Goal: Task Accomplishment & Management: Complete application form

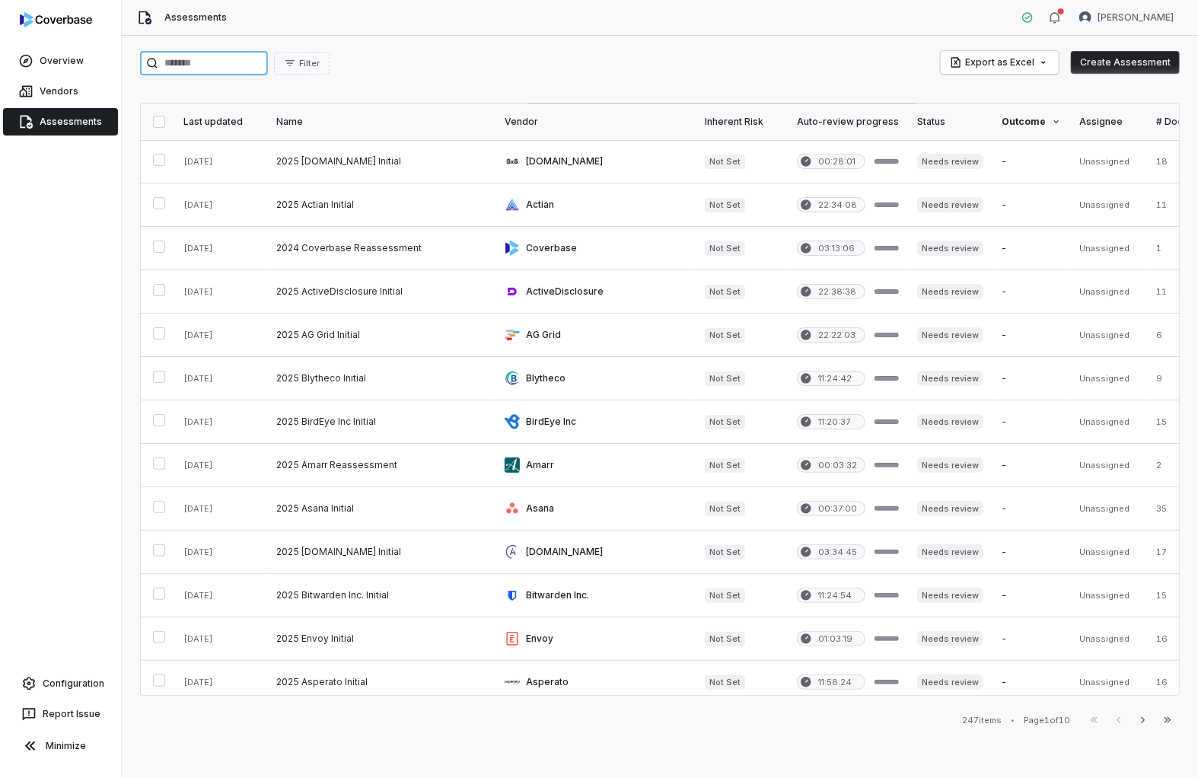
click at [202, 60] on input "search" at bounding box center [204, 63] width 128 height 24
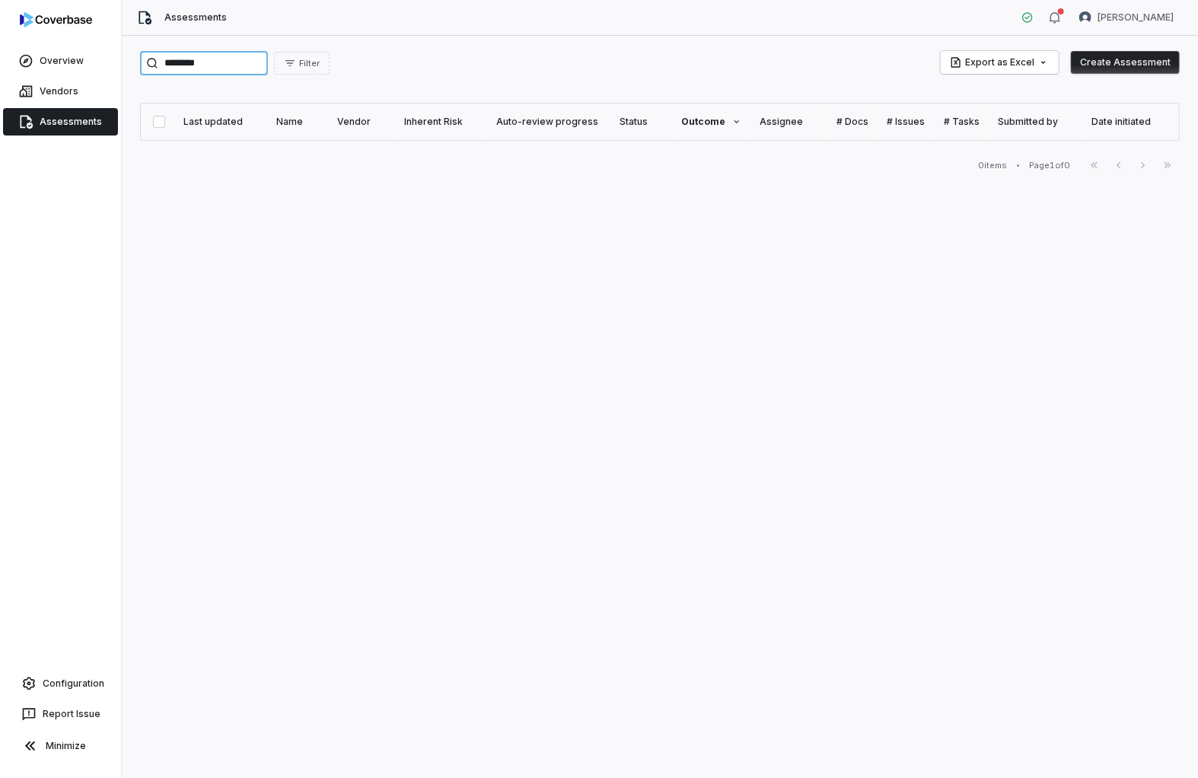
type input "********"
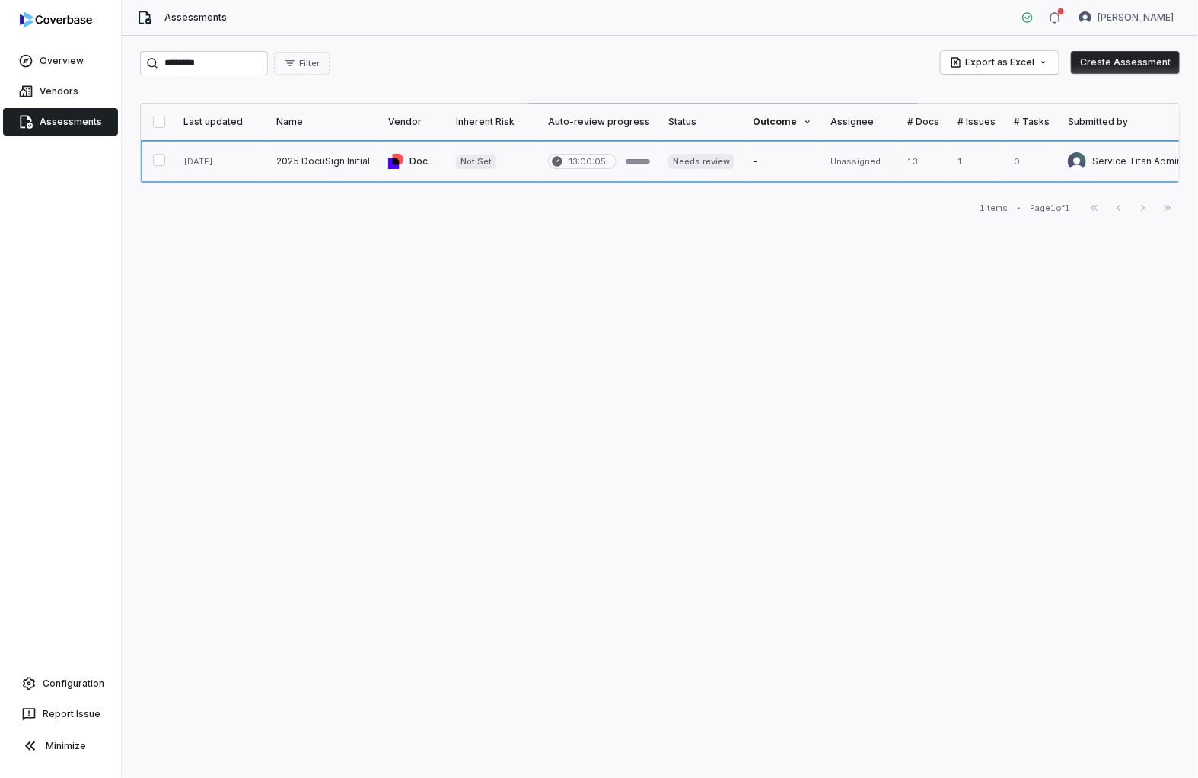
click at [311, 165] on link at bounding box center [323, 161] width 112 height 43
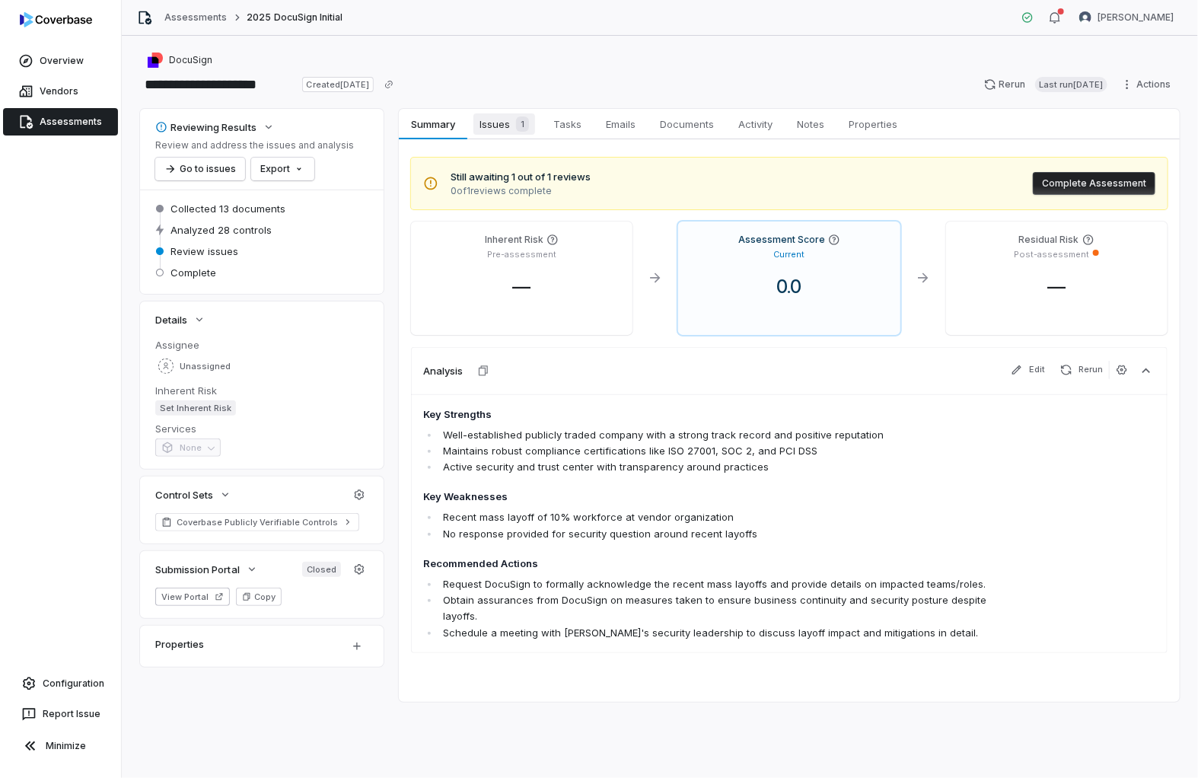
click at [488, 124] on span "Issues 1" at bounding box center [504, 123] width 62 height 21
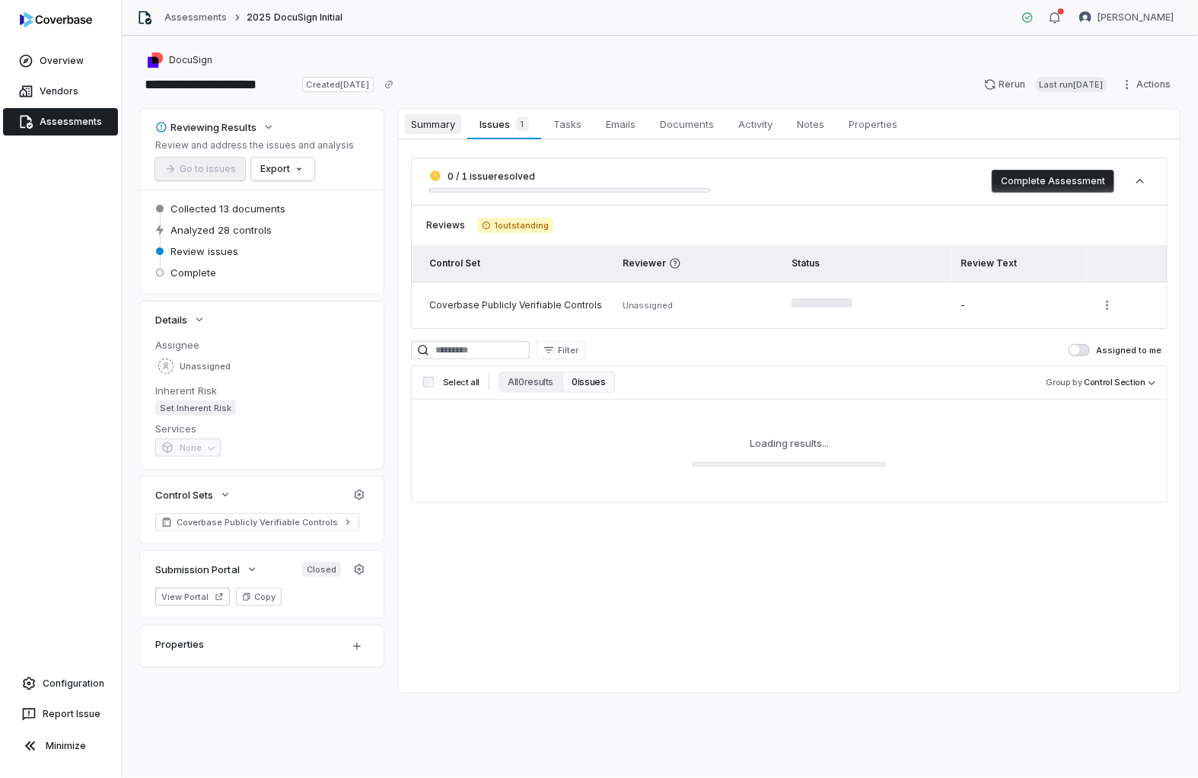
click at [435, 123] on span "Summary" at bounding box center [433, 124] width 56 height 20
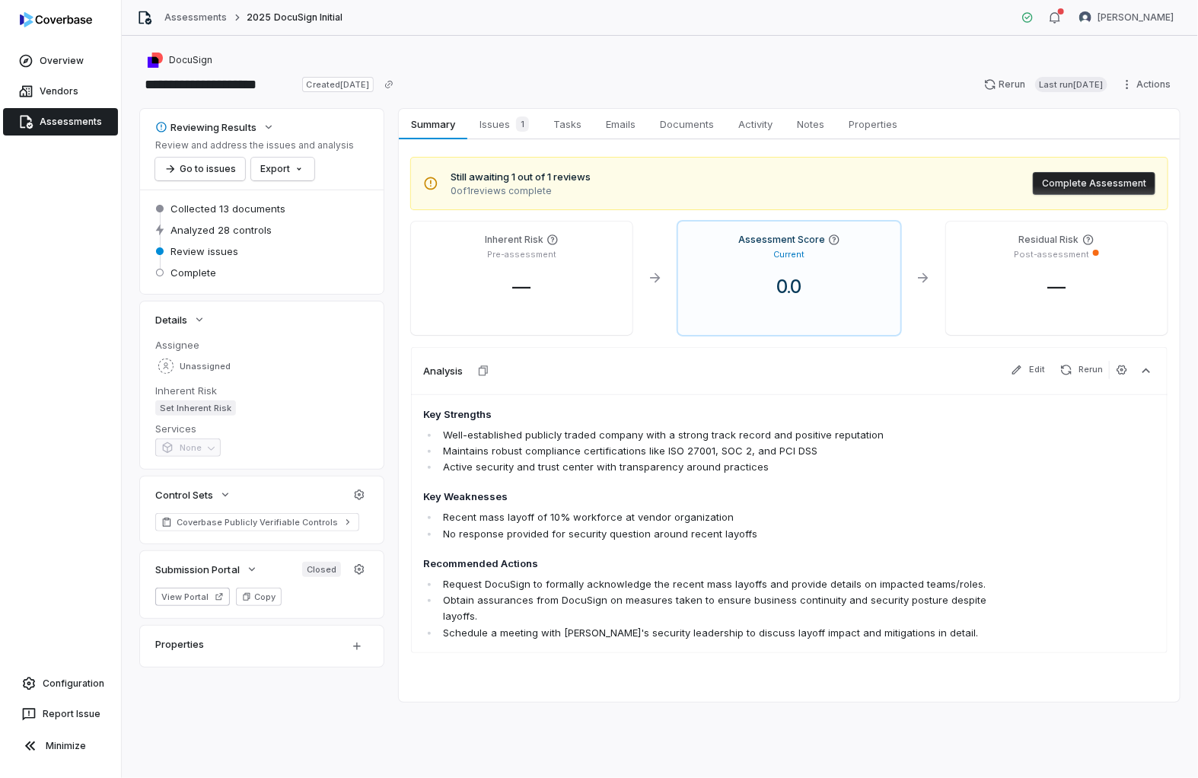
click at [48, 104] on div "Vendors" at bounding box center [60, 91] width 121 height 30
click at [35, 91] on link "Vendors" at bounding box center [60, 91] width 115 height 27
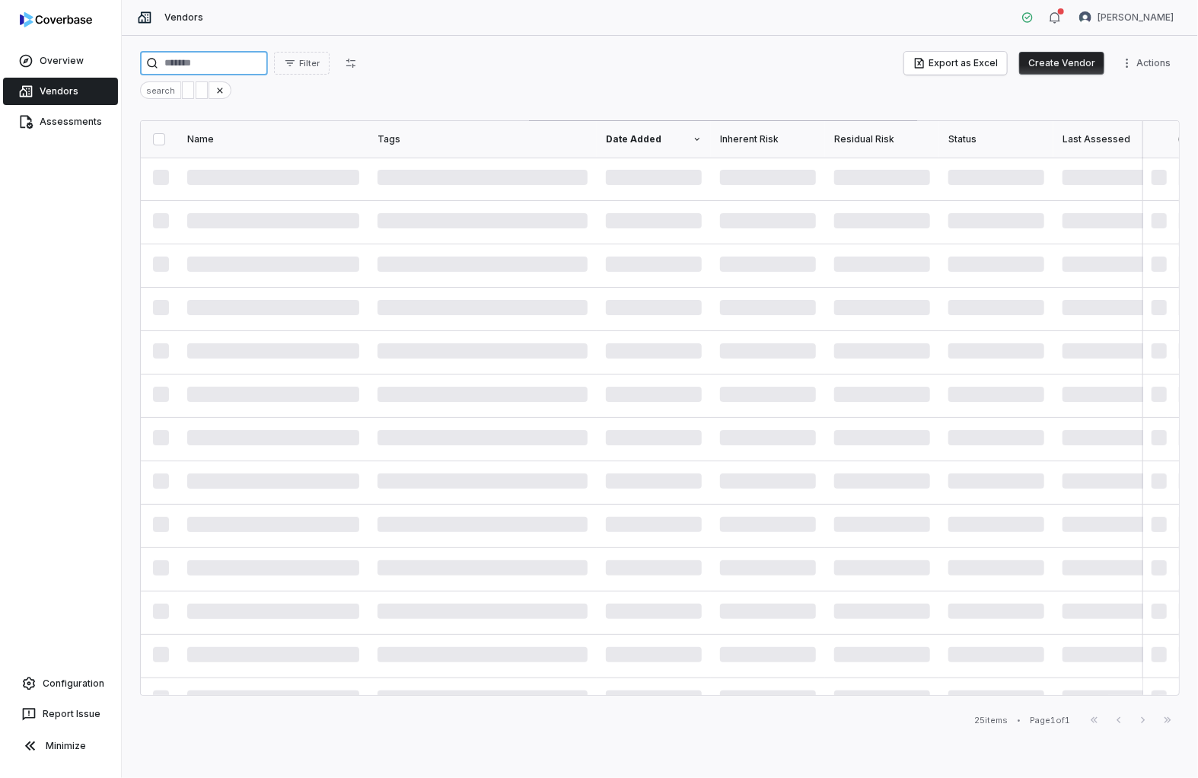
click at [226, 62] on input "search" at bounding box center [204, 63] width 128 height 24
type input "********"
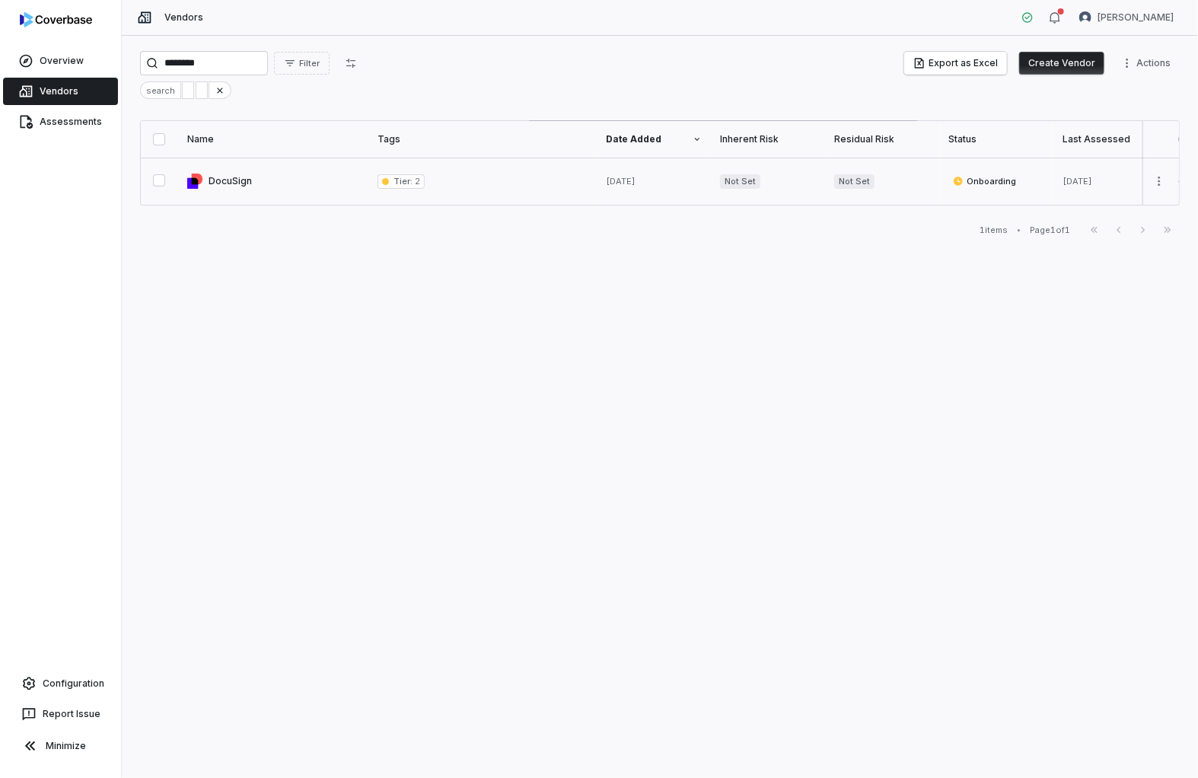
click at [525, 188] on link at bounding box center [482, 181] width 228 height 47
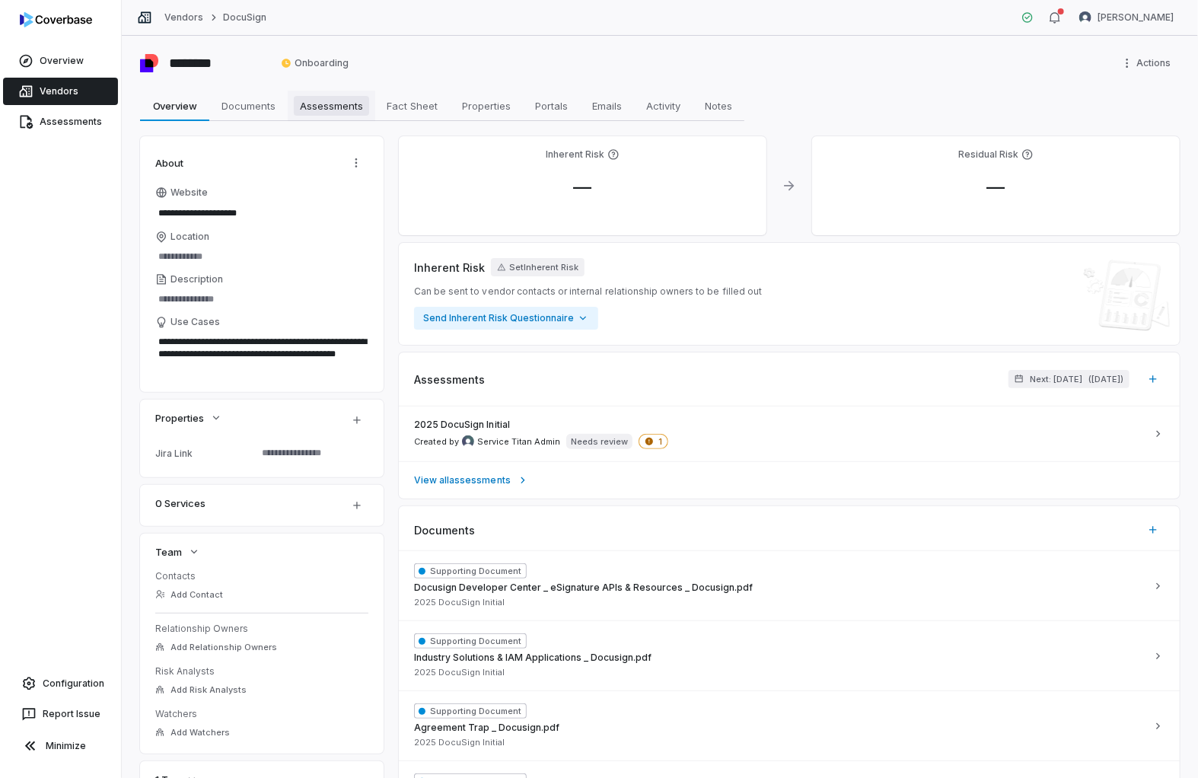
click at [330, 100] on span "Assessments" at bounding box center [331, 106] width 75 height 20
type textarea "*"
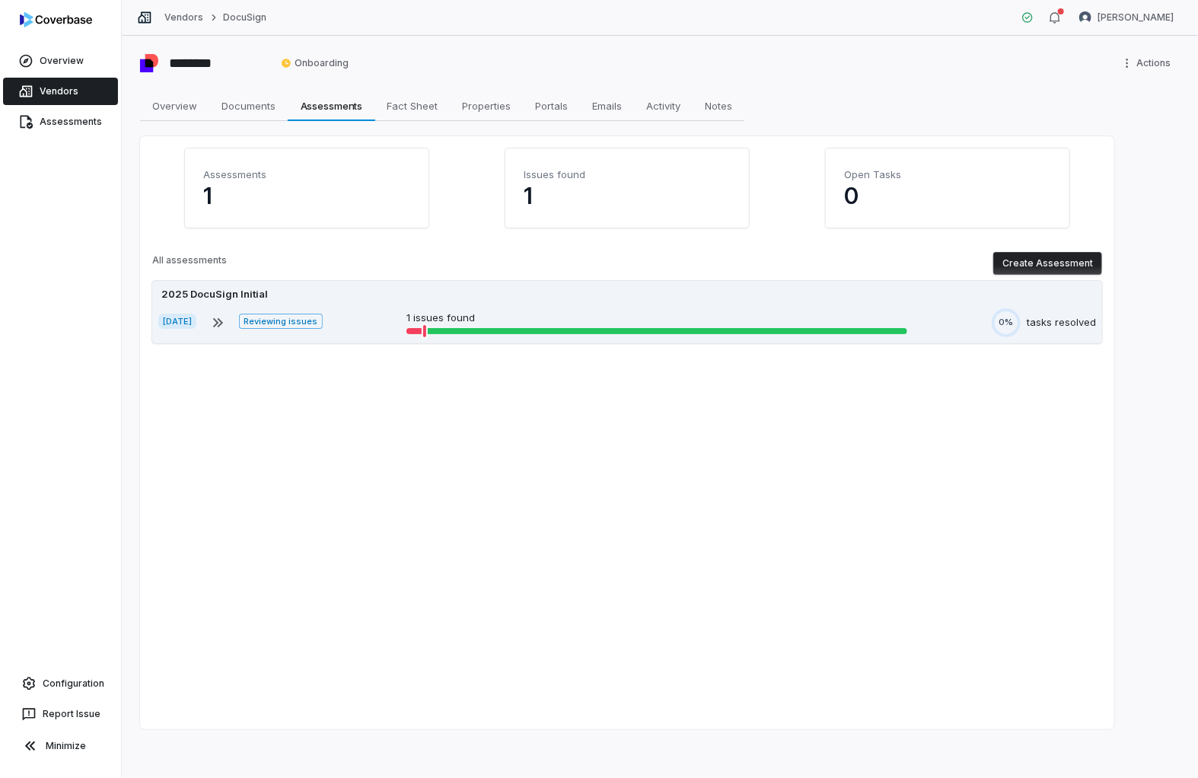
click at [629, 296] on div "2025 DocuSign Initial" at bounding box center [627, 294] width 938 height 15
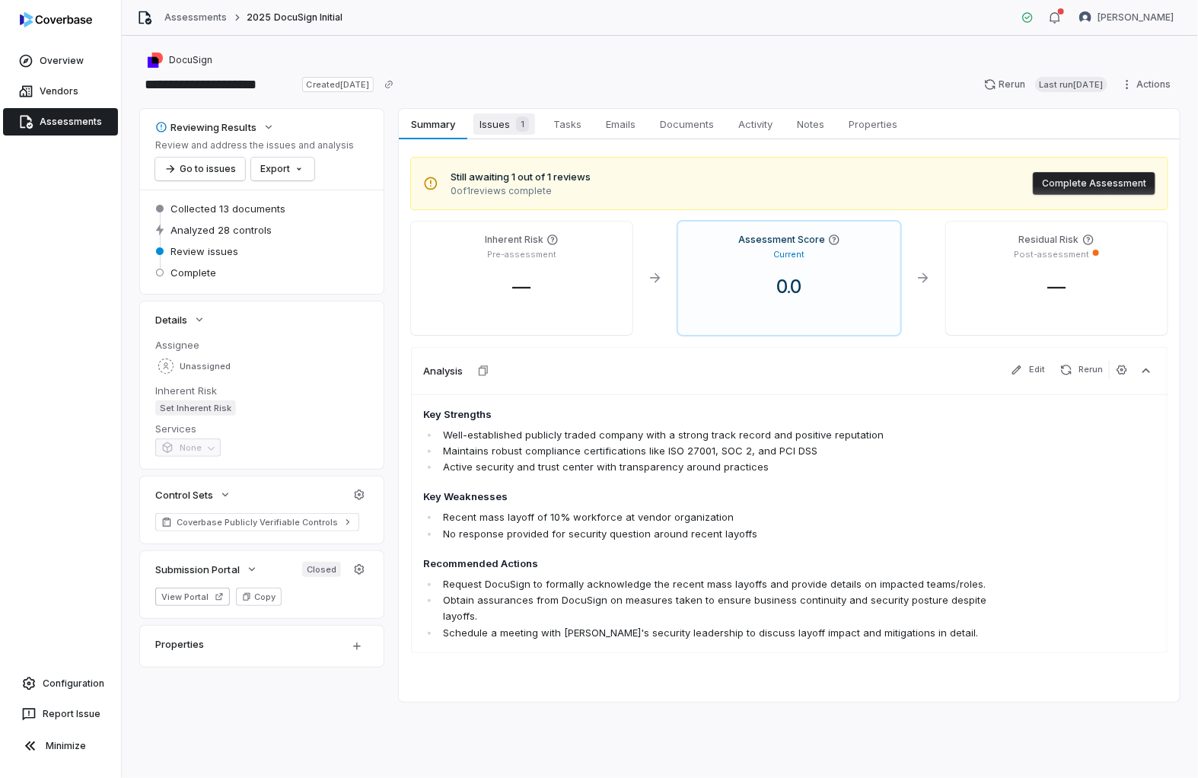
click at [494, 131] on span "Issues 1" at bounding box center [504, 123] width 62 height 21
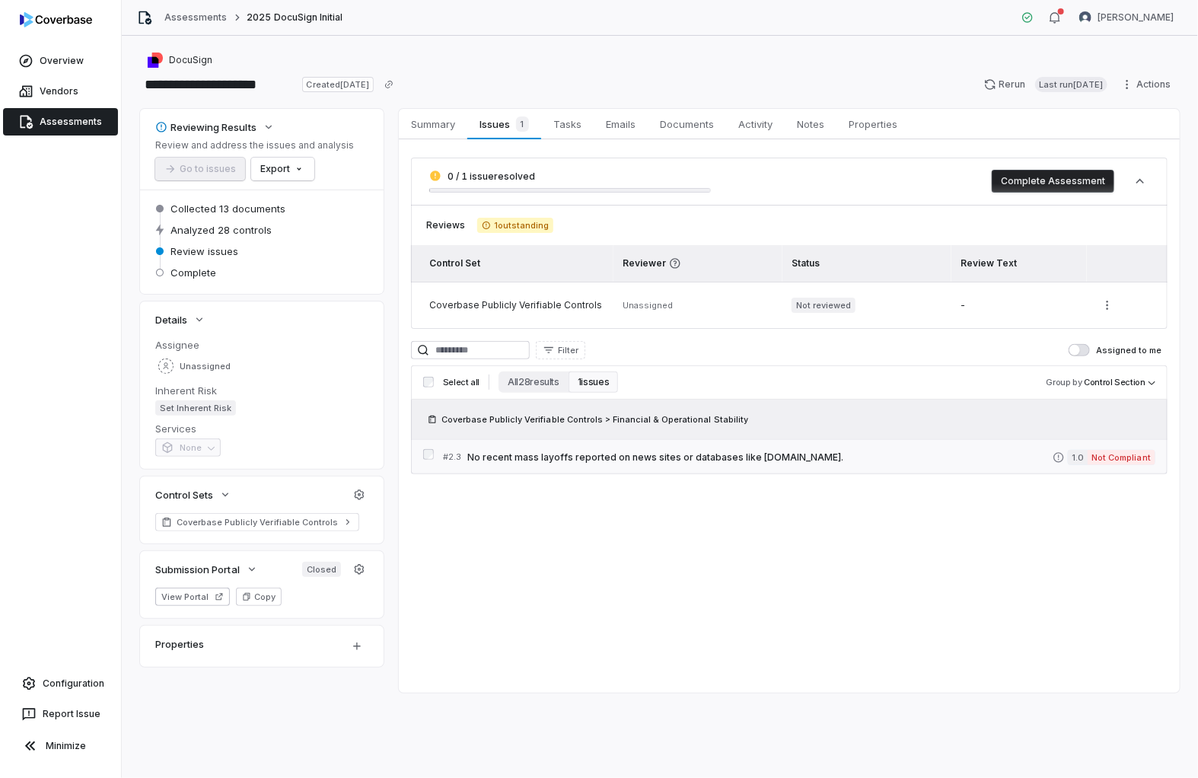
click at [679, 440] on link "# 2.3 No recent mass layoffs reported on news sites or databases like Layoffs.f…" at bounding box center [799, 457] width 712 height 34
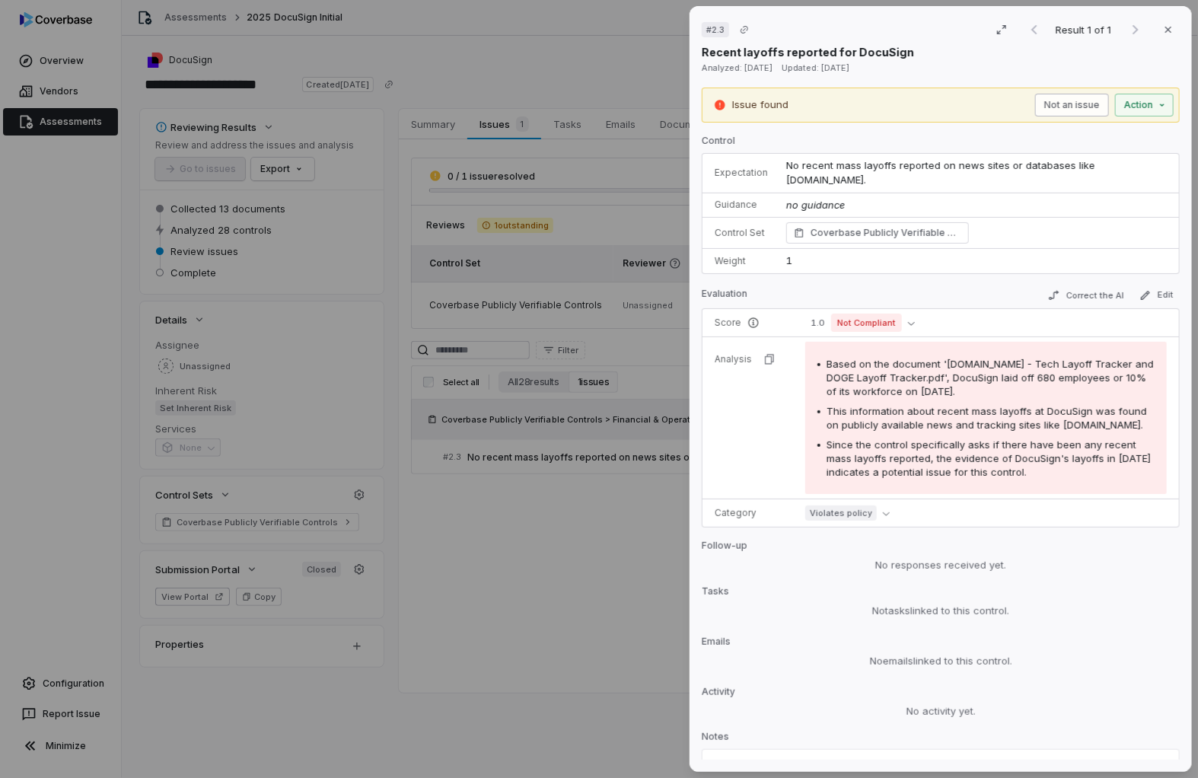
click at [1075, 100] on button "Not an issue" at bounding box center [1072, 105] width 74 height 23
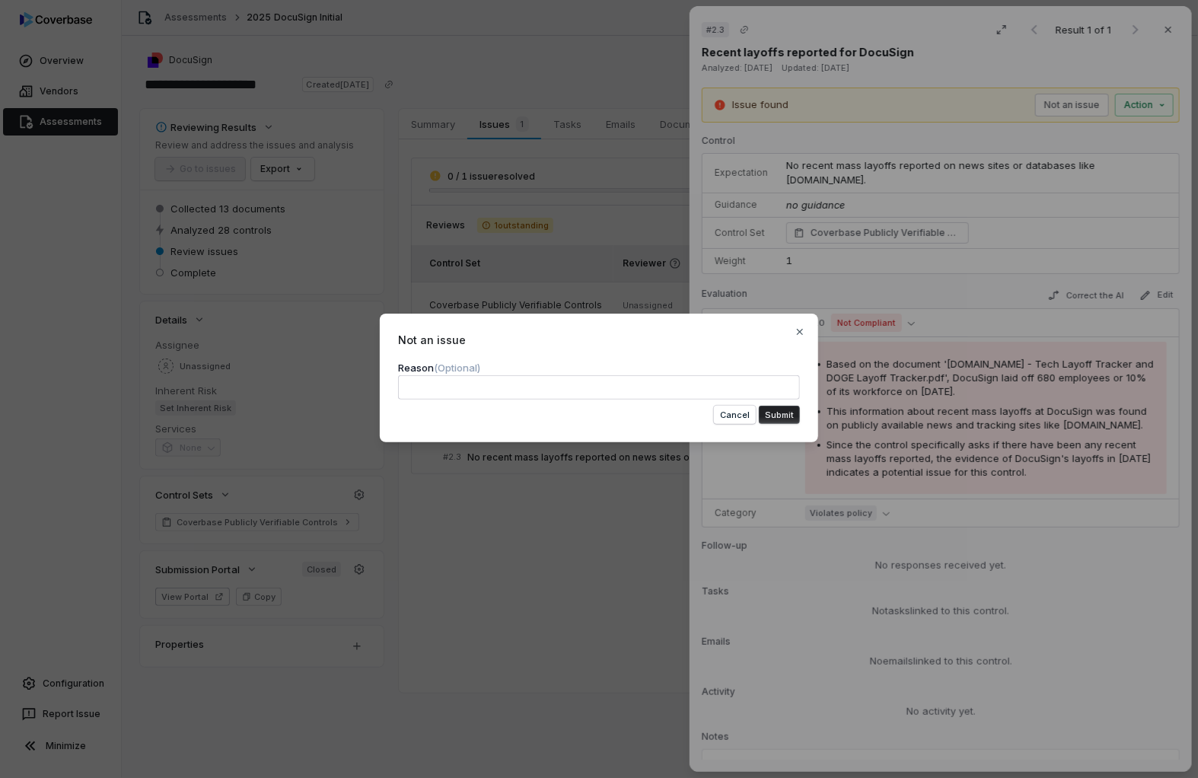
click at [801, 403] on div "Not an issue Reason (Optional) Cancel Submit Close" at bounding box center [599, 378] width 438 height 129
click at [787, 408] on button "Submit" at bounding box center [779, 415] width 41 height 18
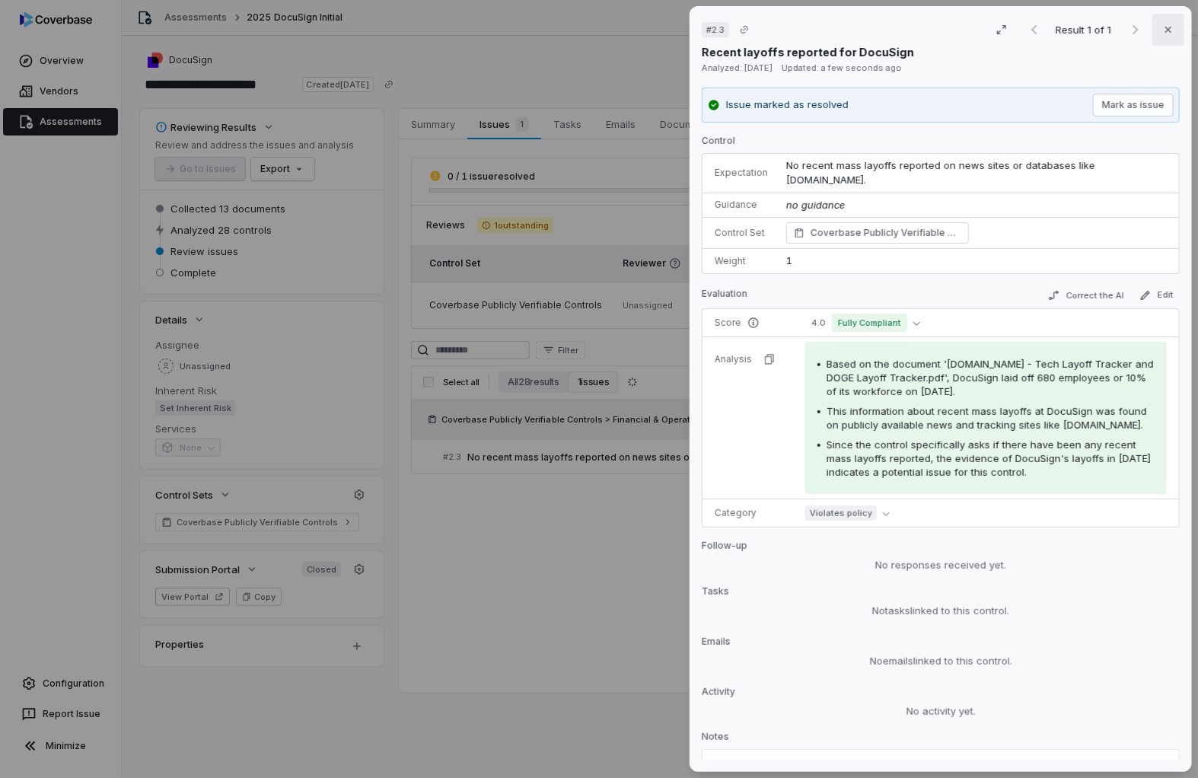
click at [1165, 18] on button "Close" at bounding box center [1168, 30] width 32 height 32
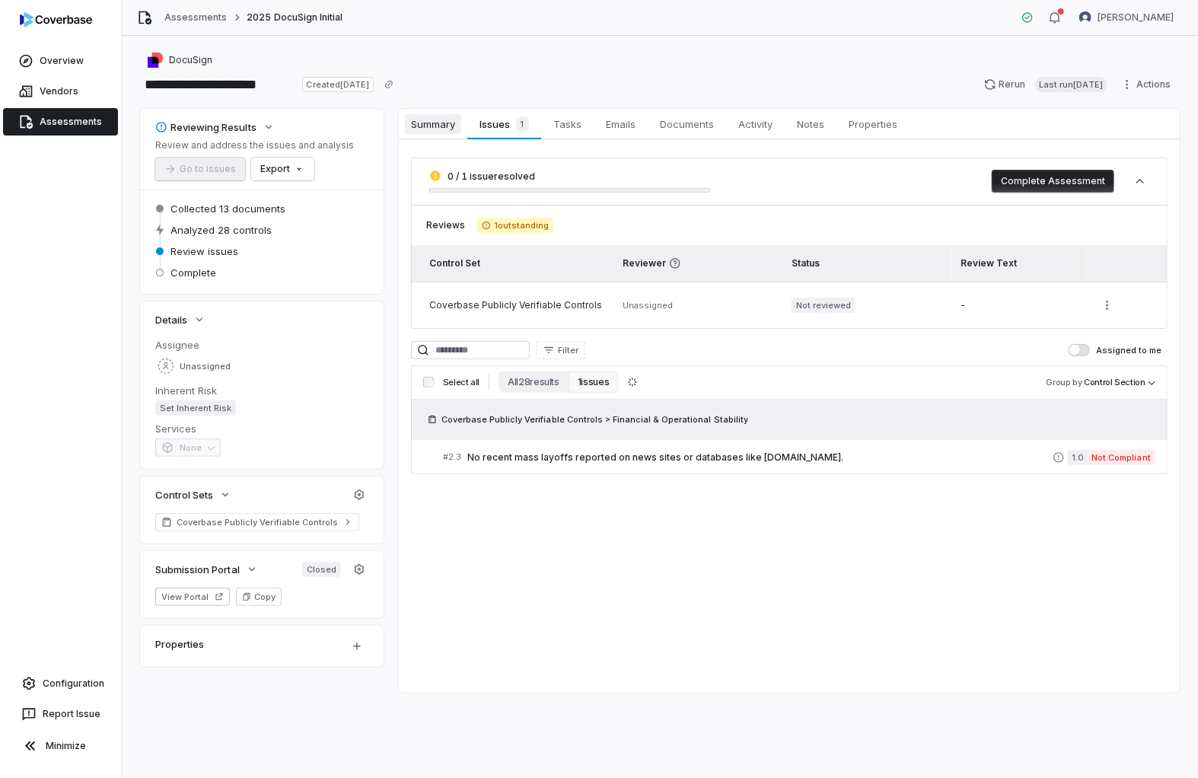
click at [424, 135] on link "Summary Summary" at bounding box center [433, 124] width 69 height 30
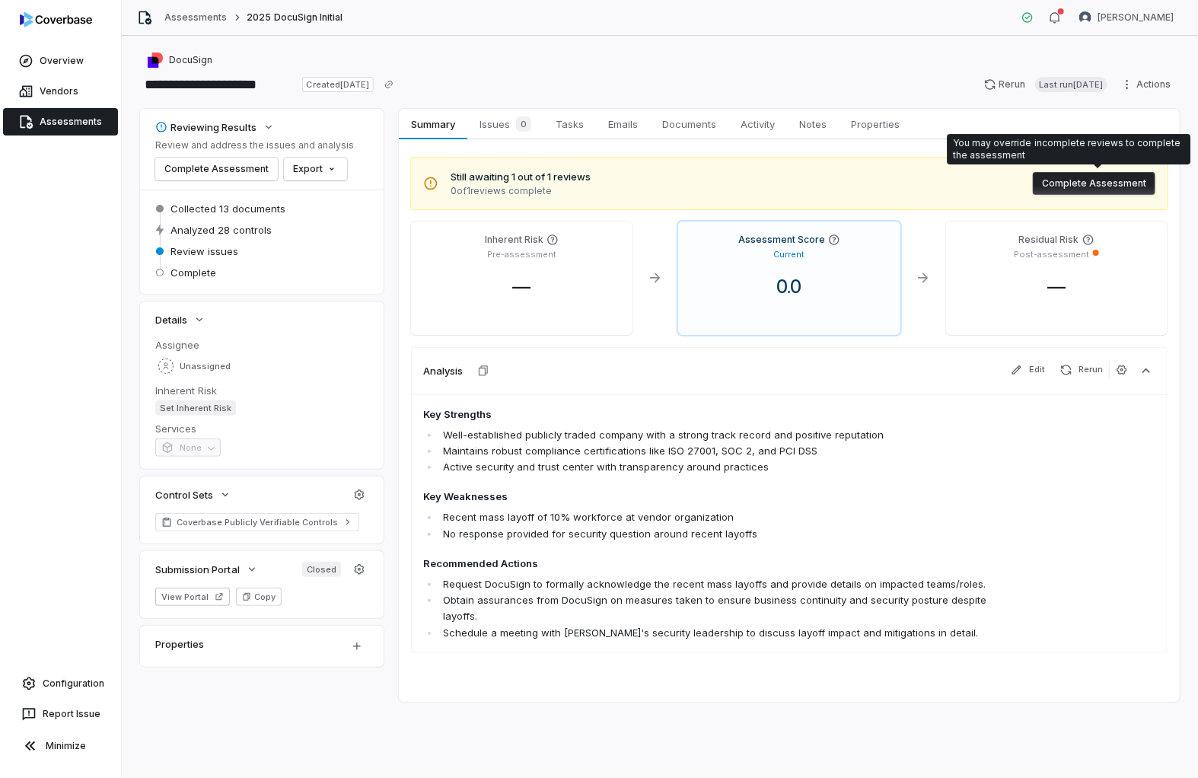
click at [1133, 177] on button "Complete Assessment" at bounding box center [1094, 183] width 123 height 23
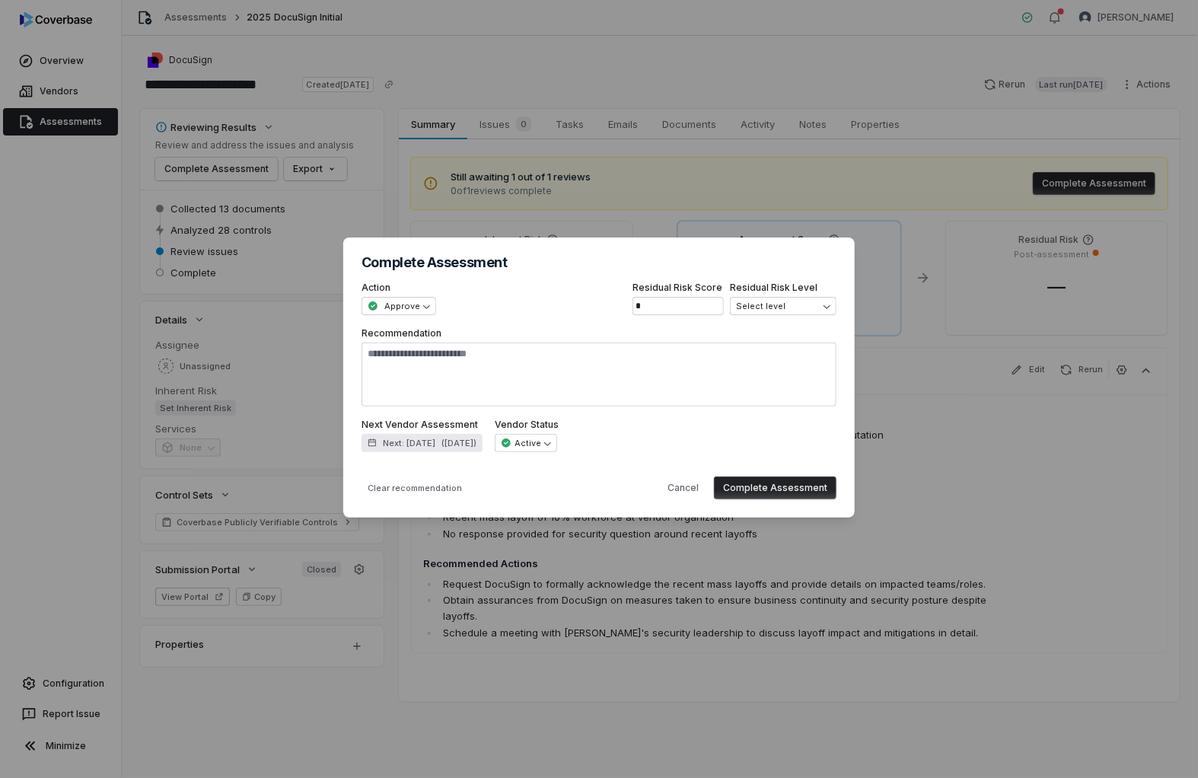
click at [435, 438] on span "Next: May 5, 2027" at bounding box center [409, 443] width 53 height 11
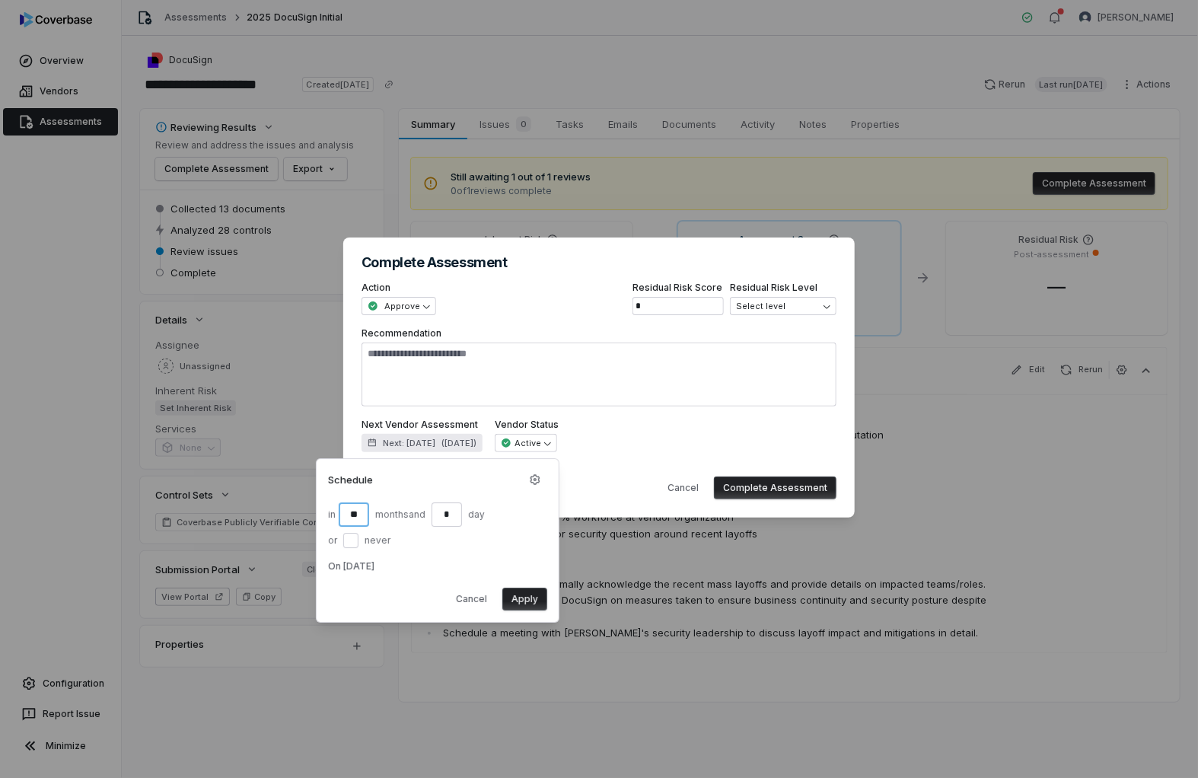
click at [354, 515] on input "**" at bounding box center [354, 514] width 30 height 24
type input "**"
click at [507, 592] on button "Apply" at bounding box center [524, 599] width 45 height 23
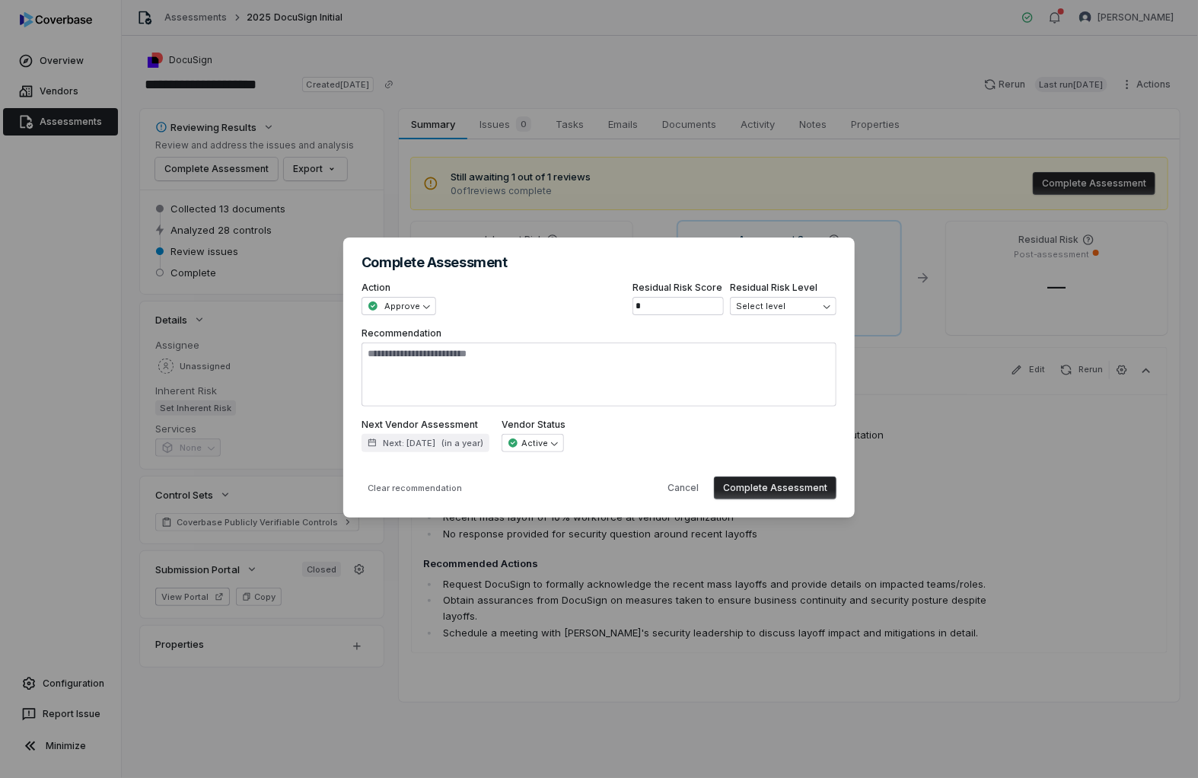
click at [773, 489] on button "Complete Assessment" at bounding box center [775, 487] width 123 height 23
type textarea "*"
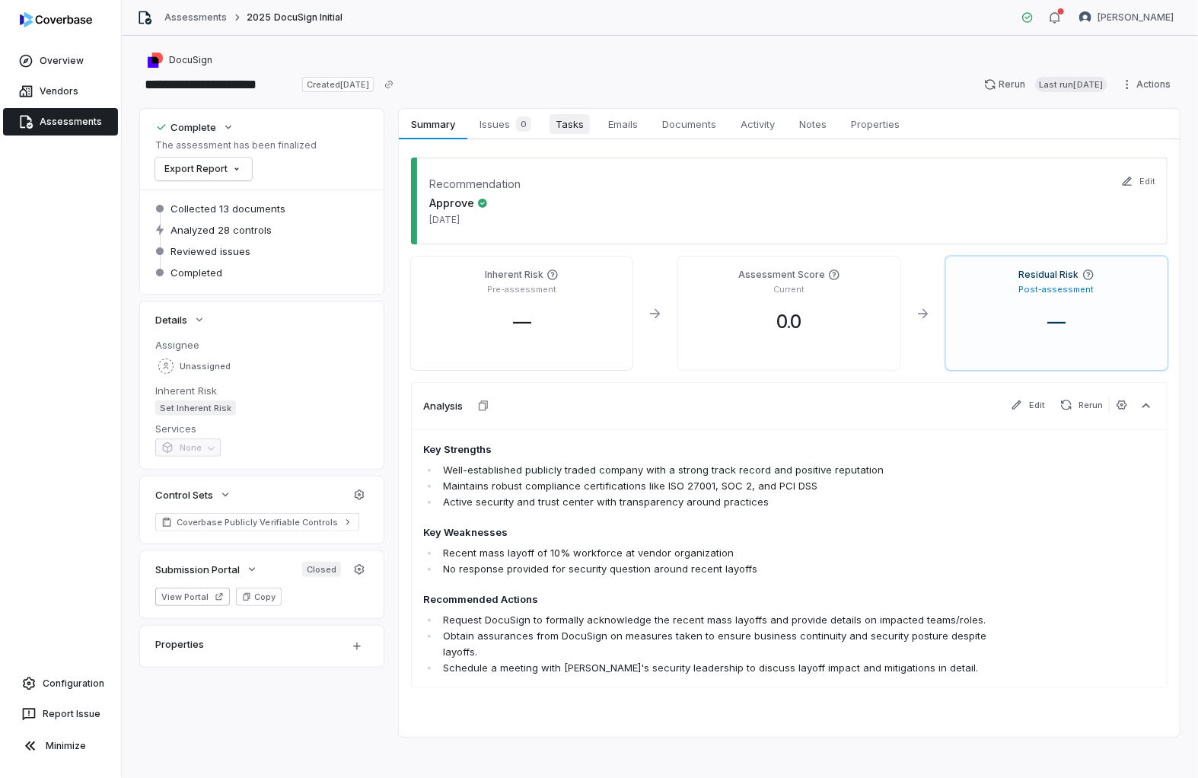
click at [545, 128] on link "Tasks Tasks" at bounding box center [569, 124] width 53 height 30
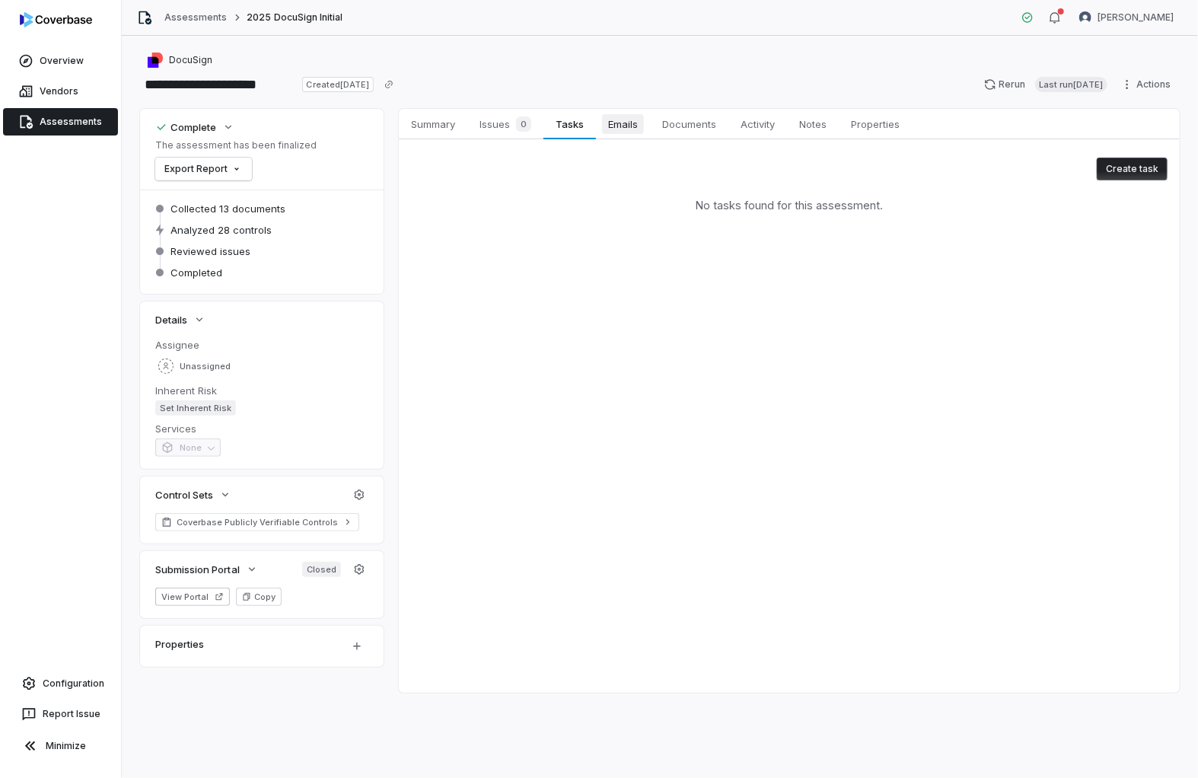
click at [636, 123] on span "Emails" at bounding box center [623, 124] width 42 height 20
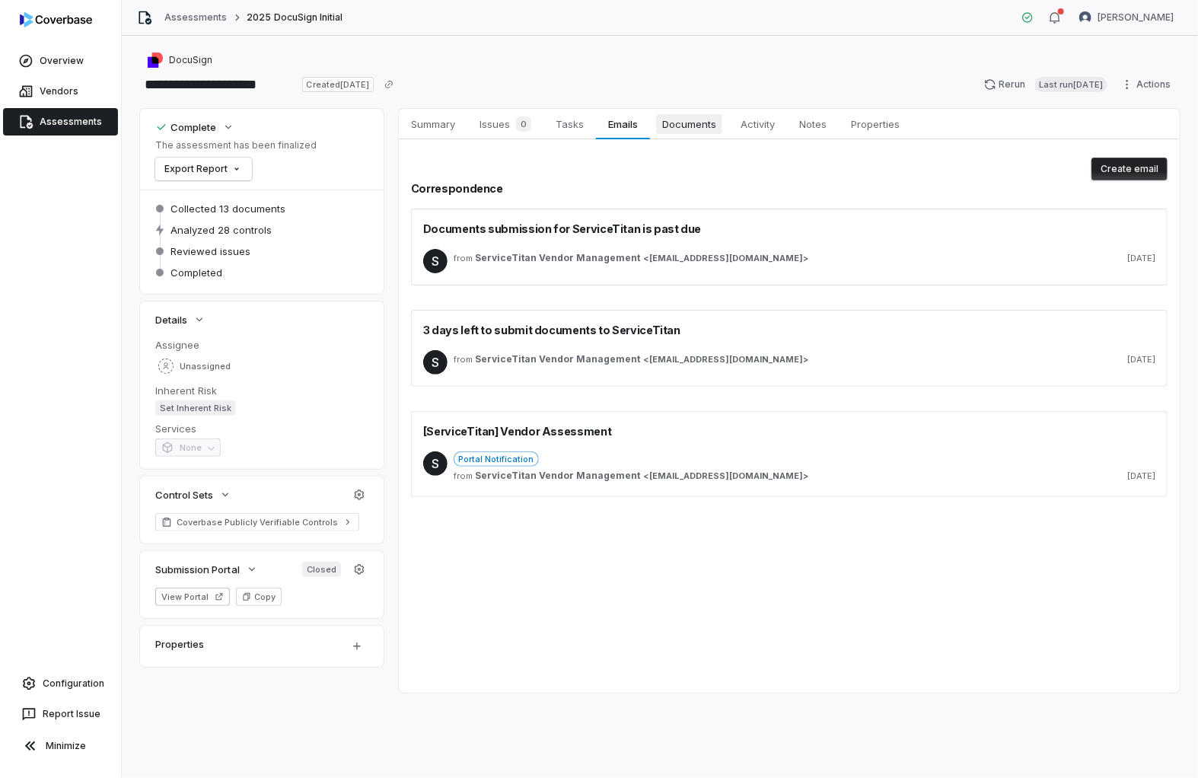
click at [685, 126] on span "Documents" at bounding box center [689, 124] width 66 height 20
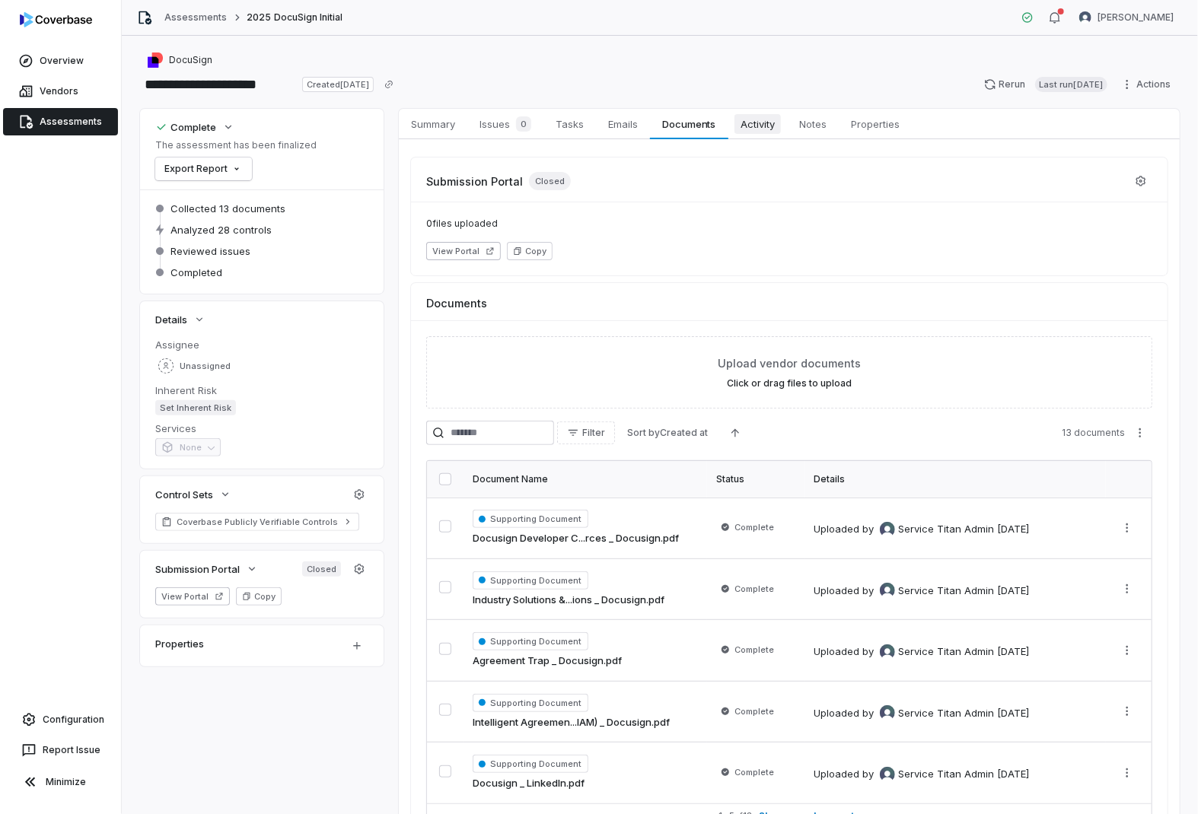
click at [754, 114] on span "Activity" at bounding box center [758, 124] width 46 height 20
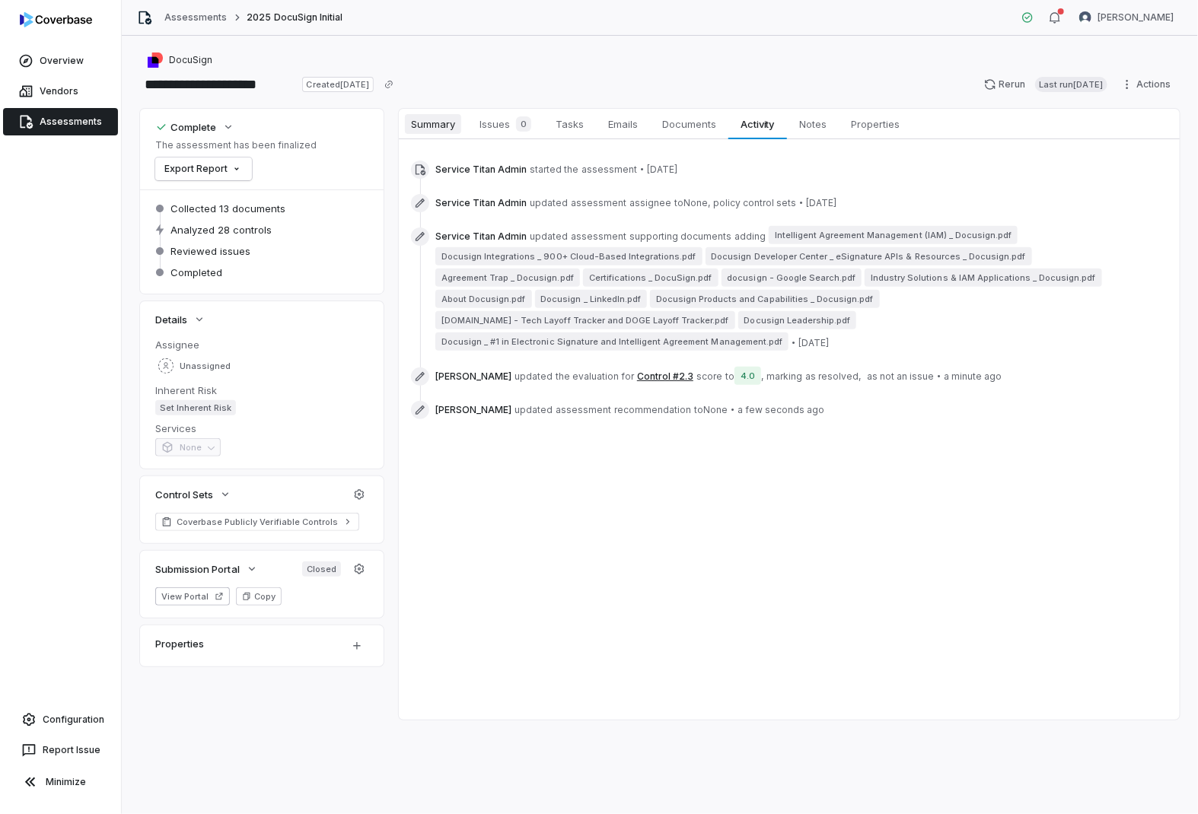
click at [419, 131] on span "Summary" at bounding box center [433, 124] width 56 height 20
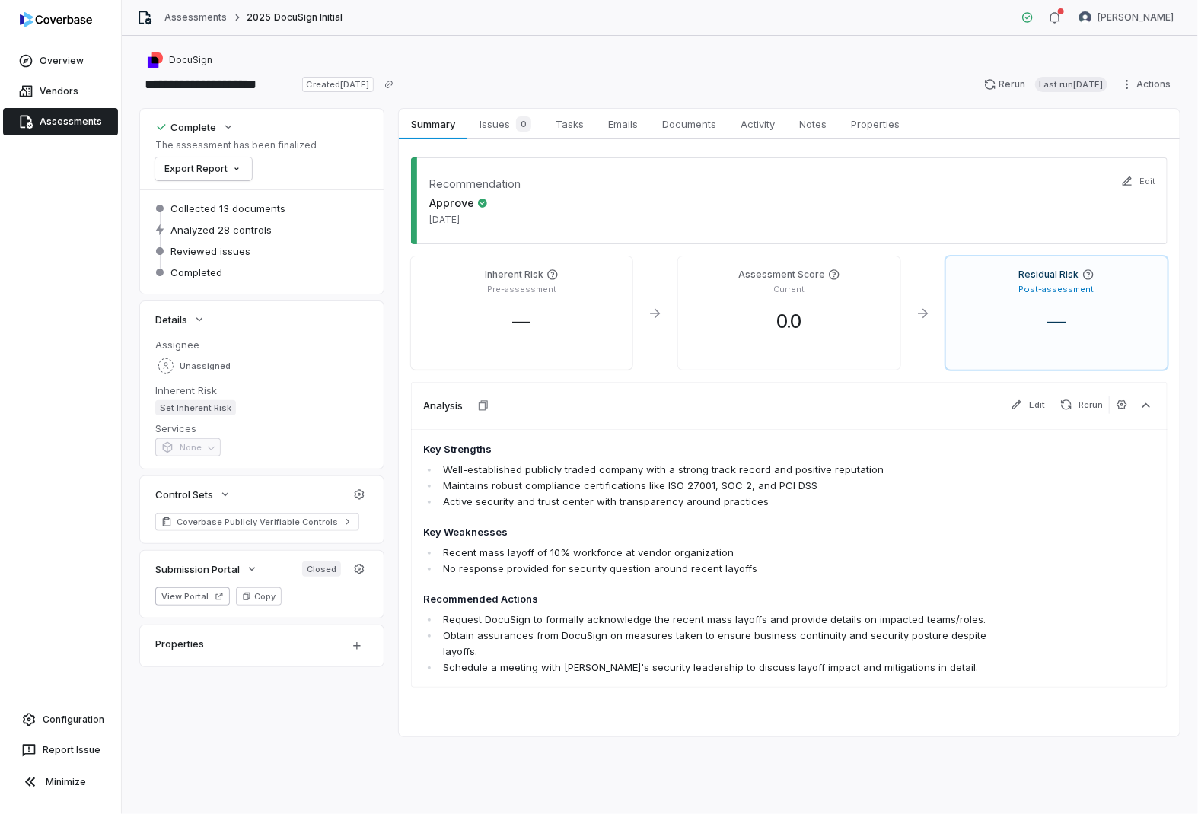
click at [998, 318] on div "—" at bounding box center [1056, 322] width 197 height 23
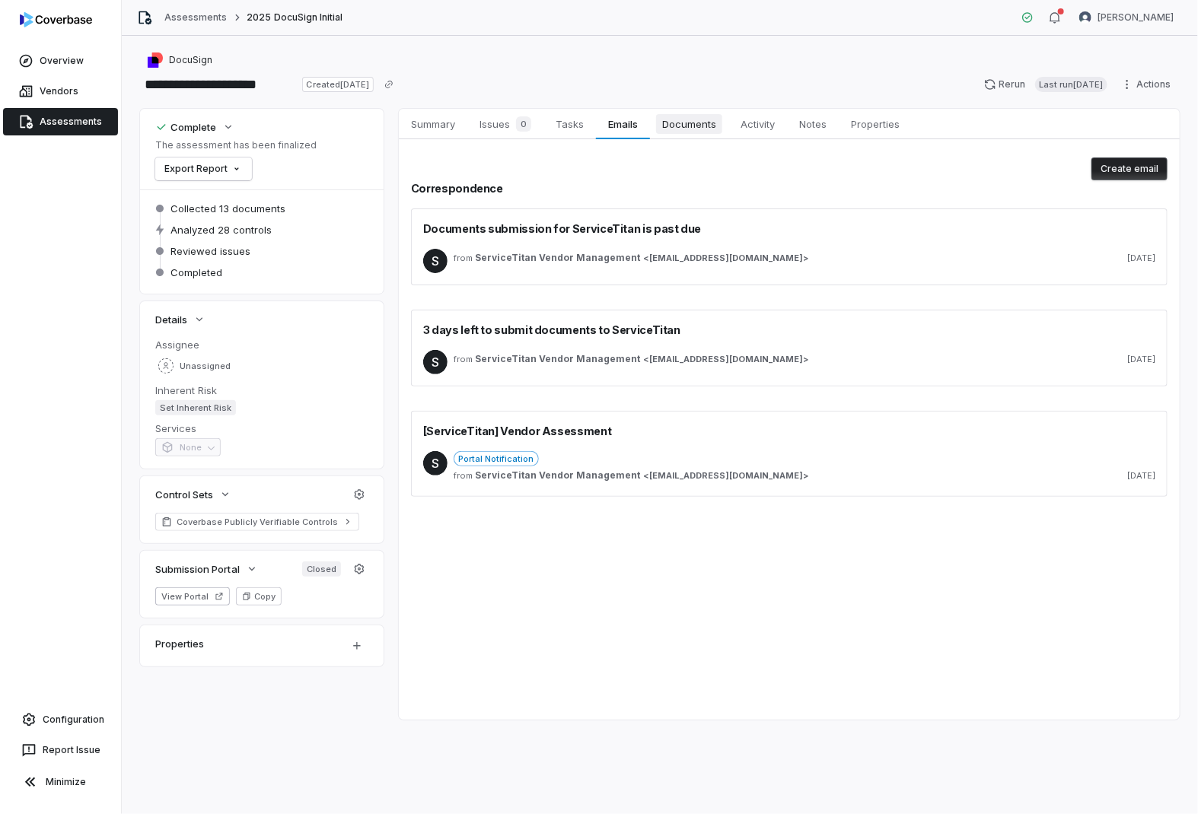
click at [687, 117] on span "Documents" at bounding box center [689, 124] width 66 height 20
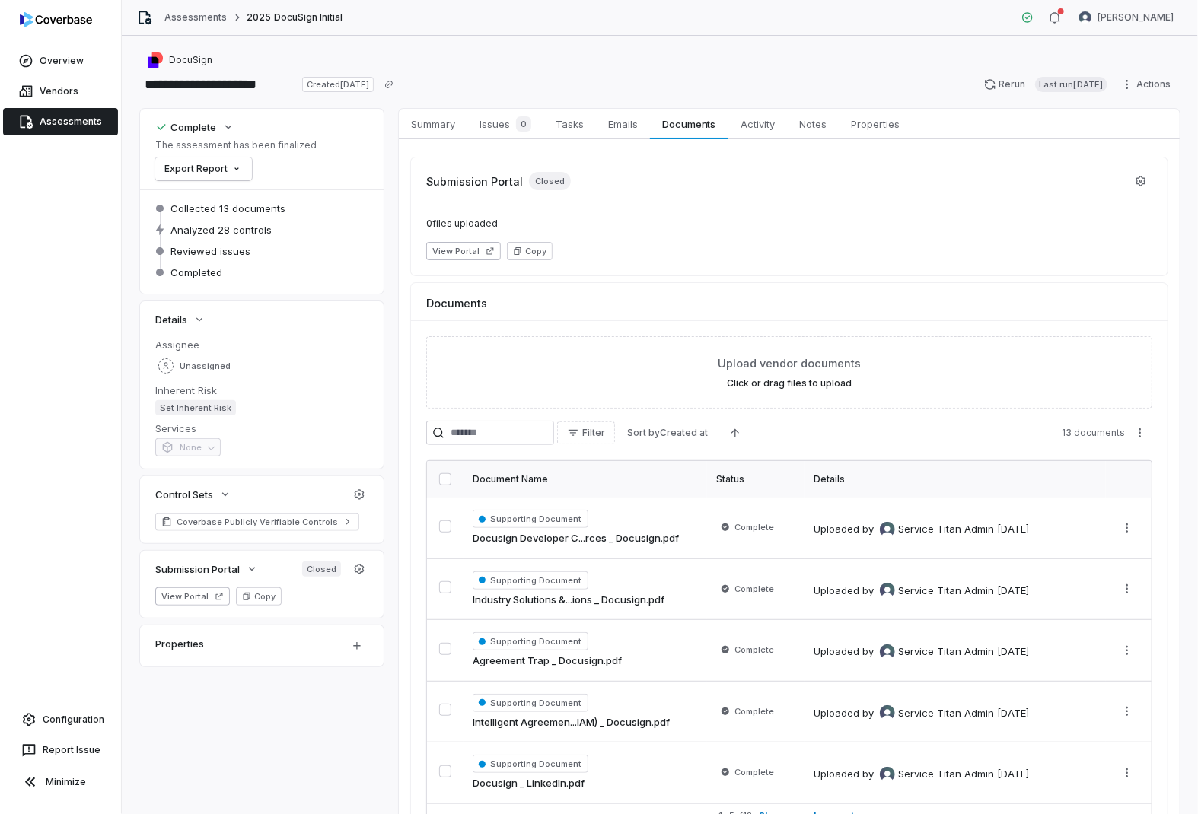
scroll to position [93, 0]
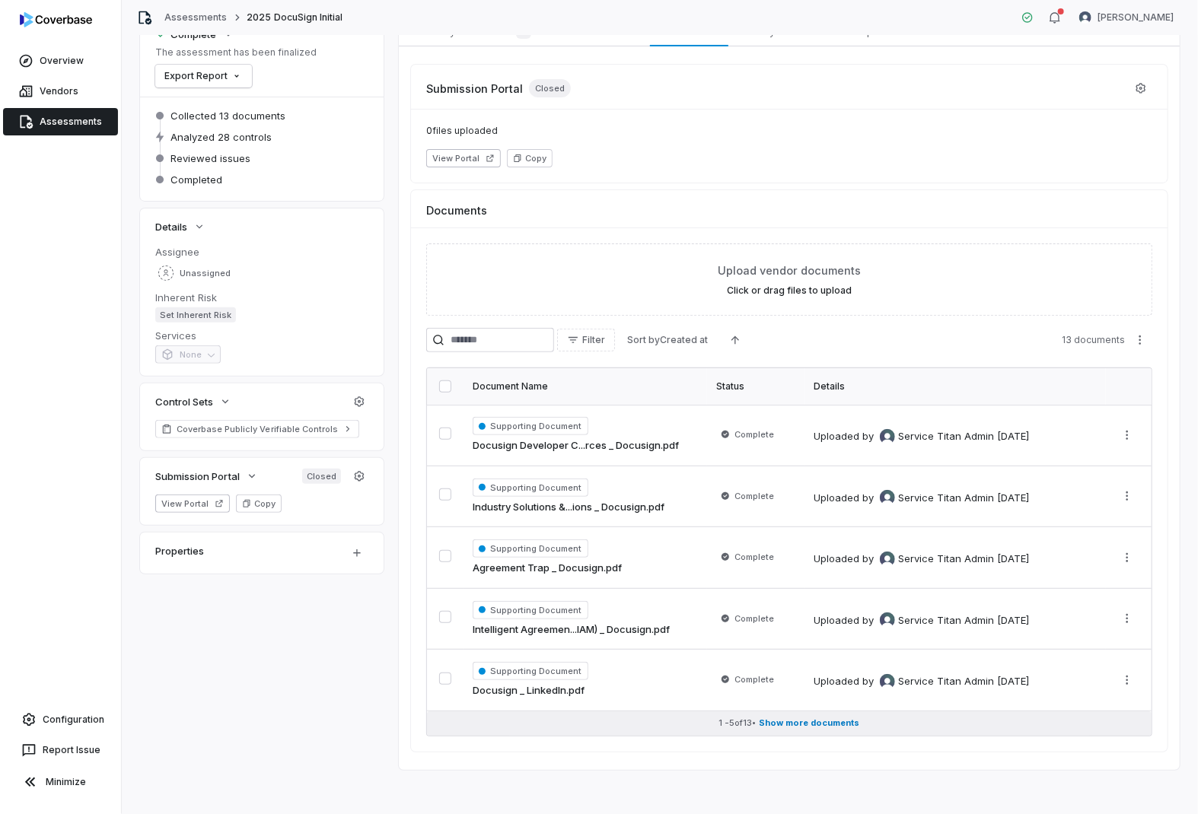
click at [803, 725] on span "Show more documents" at bounding box center [810, 723] width 100 height 11
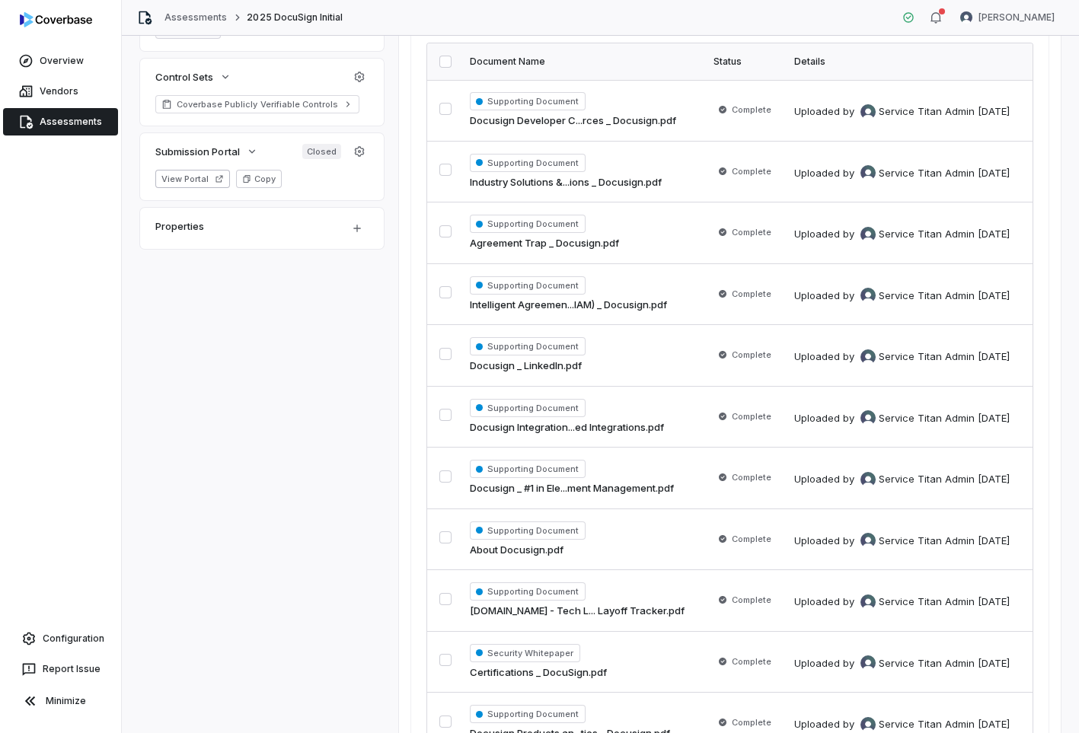
scroll to position [0, 0]
